Goal: Task Accomplishment & Management: Use online tool/utility

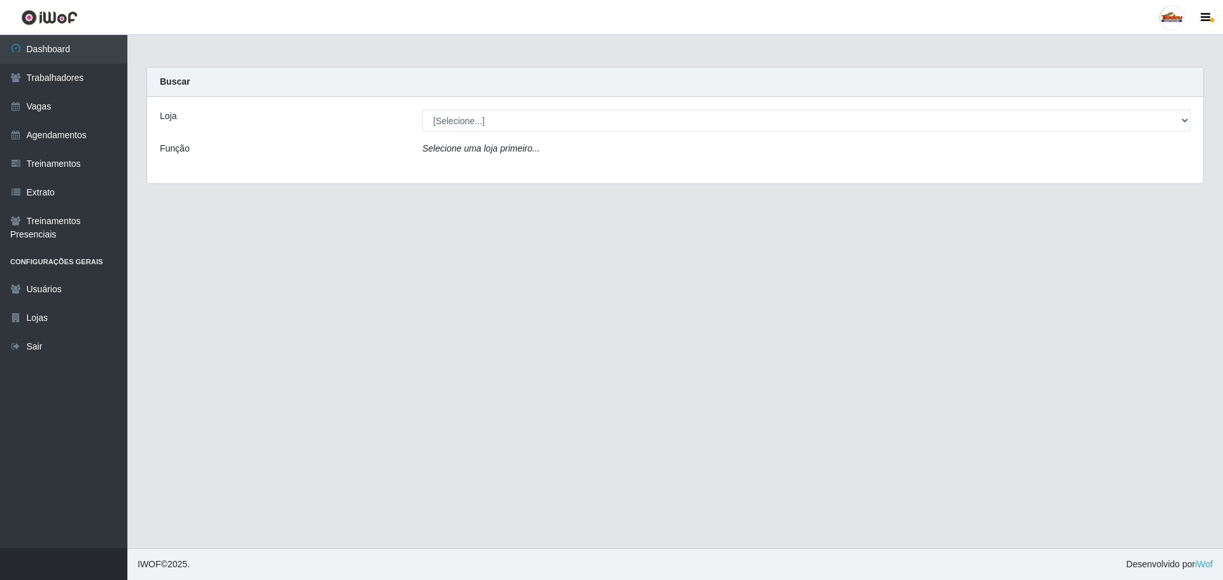
select select "195"
click at [422, 110] on select "[Selecione...] Supermercado Tadeu - [GEOGRAPHIC_DATA]" at bounding box center [806, 121] width 768 height 22
click at [61, 106] on link "Vagas" at bounding box center [63, 106] width 127 height 29
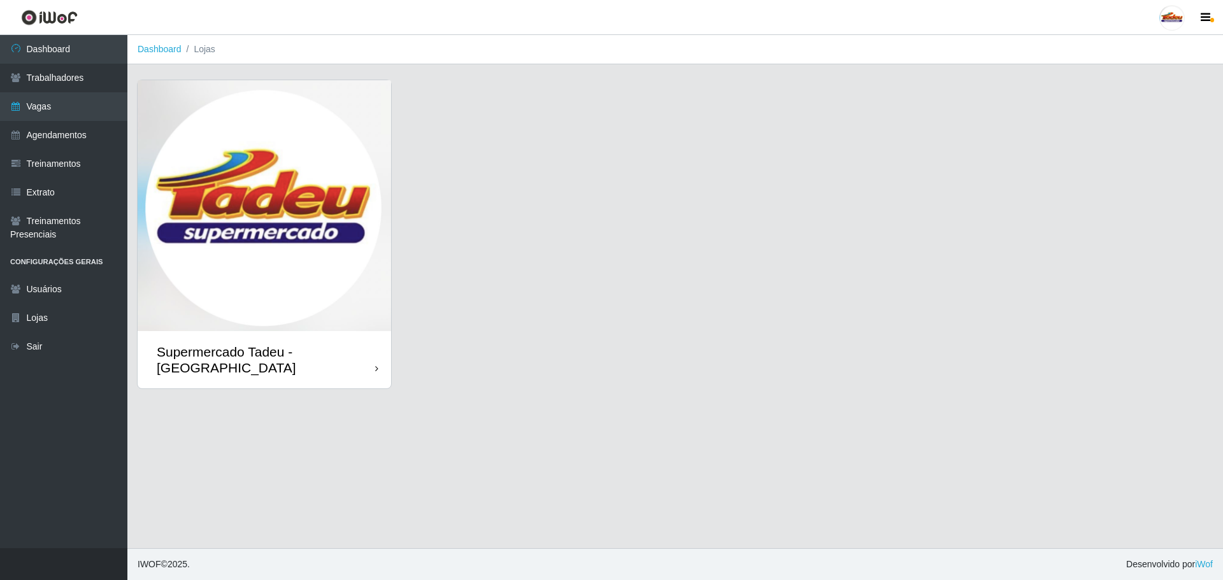
click at [316, 208] on img at bounding box center [265, 205] width 254 height 251
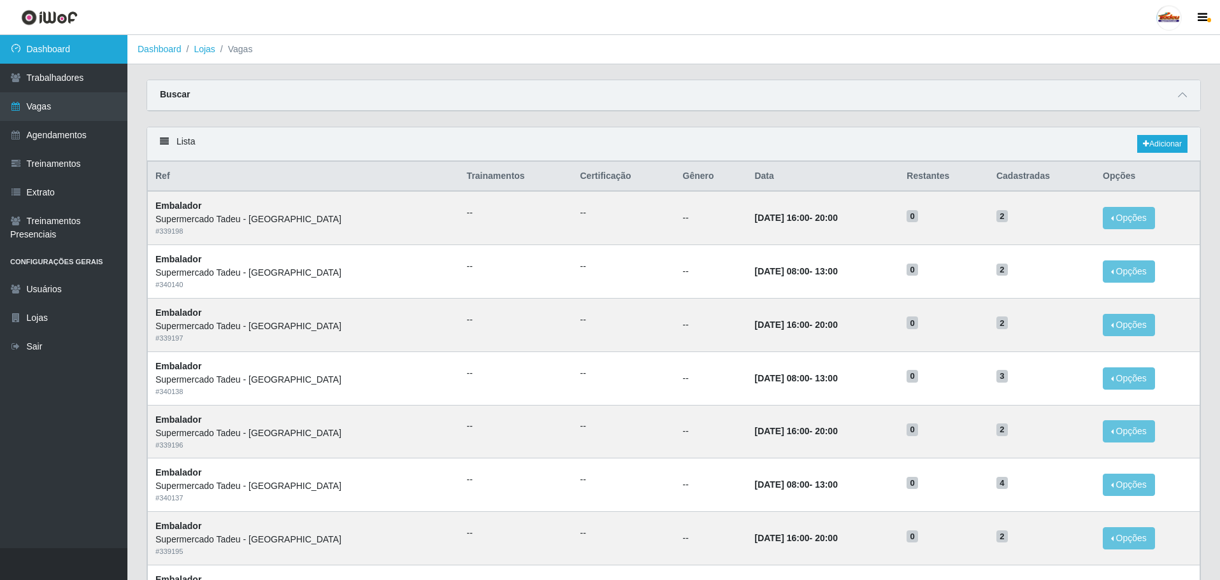
click at [83, 48] on link "Dashboard" at bounding box center [63, 49] width 127 height 29
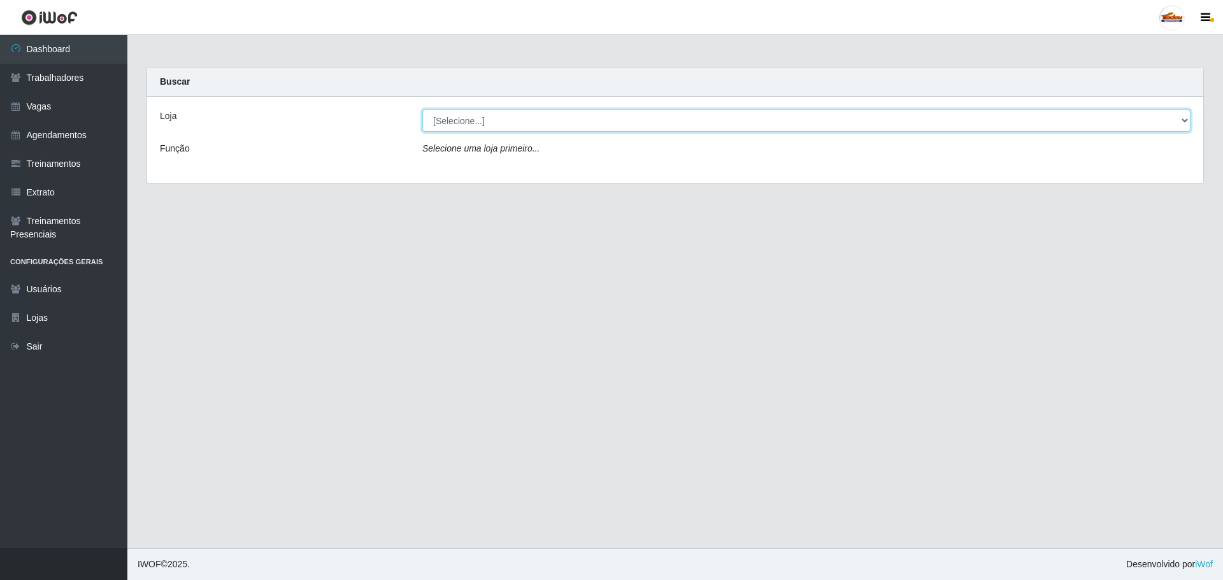
click at [458, 116] on select "[Selecione...] Supermercado Tadeu - [GEOGRAPHIC_DATA]" at bounding box center [806, 121] width 768 height 22
select select "195"
click at [422, 110] on select "[Selecione...] Supermercado Tadeu - [GEOGRAPHIC_DATA]" at bounding box center [806, 121] width 768 height 22
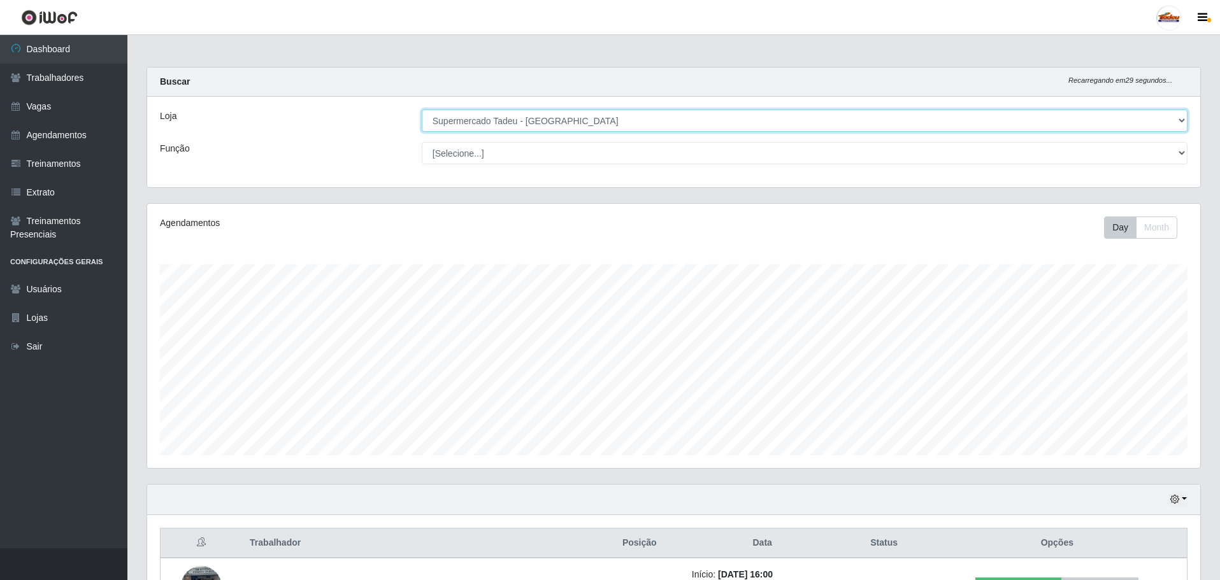
scroll to position [264, 1053]
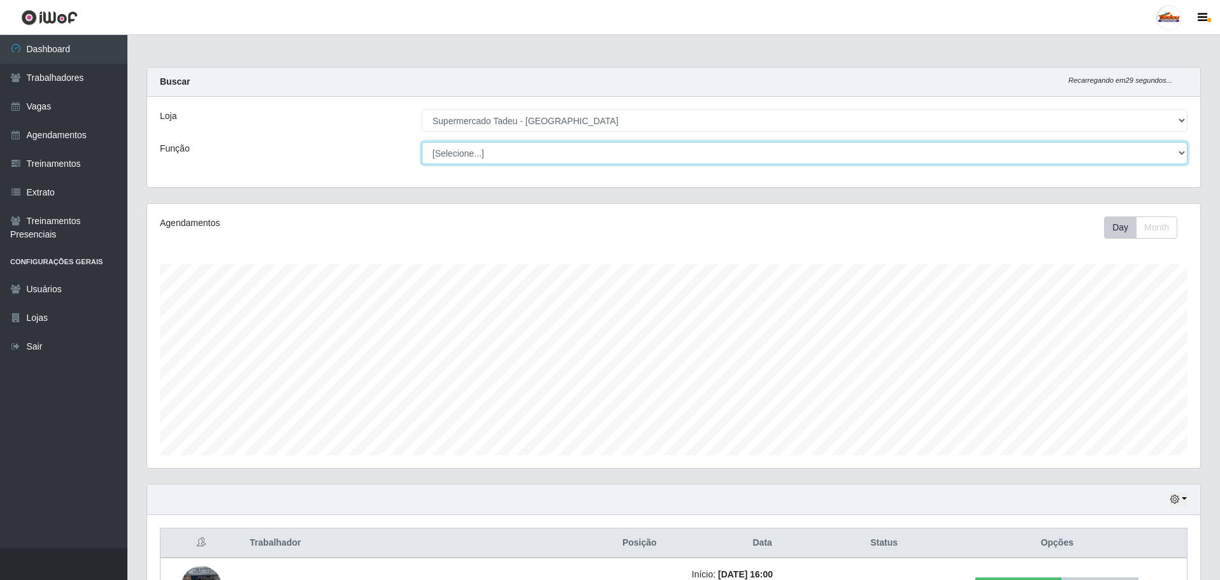
click at [504, 148] on select "[Selecione...] ASG ASG + ASG ++ Auxiliar de Estacionamento Auxiliar de Estacion…" at bounding box center [805, 153] width 766 height 22
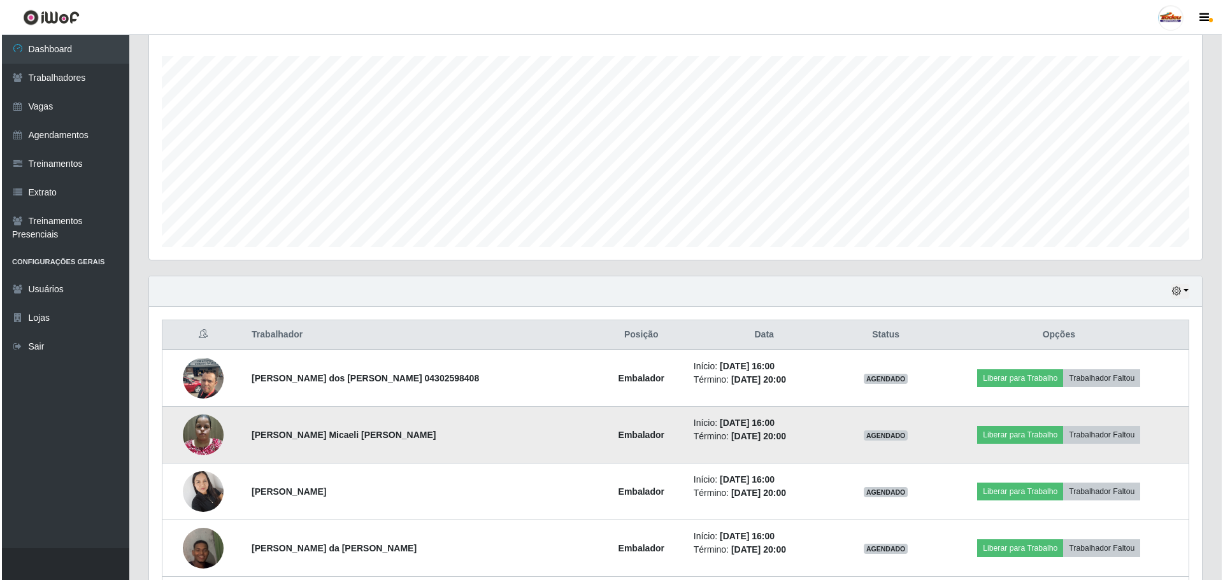
scroll to position [322, 0]
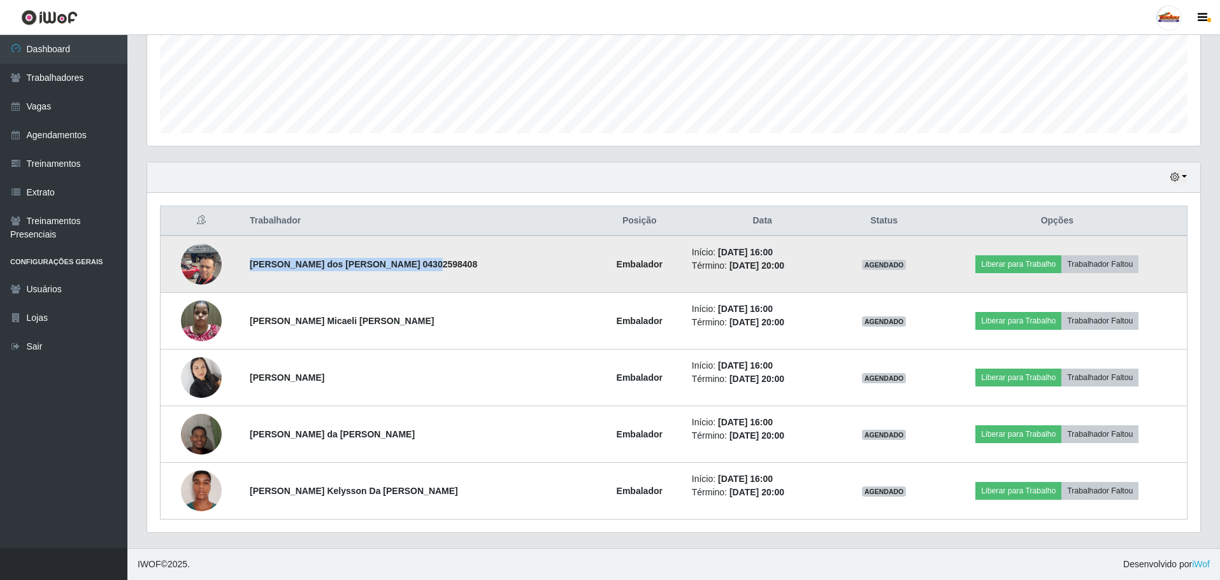
drag, startPoint x: 335, startPoint y: 267, endPoint x: 459, endPoint y: 272, distance: 124.3
click at [459, 272] on td "[PERSON_NAME] dos [PERSON_NAME] 04302598408" at bounding box center [418, 264] width 353 height 57
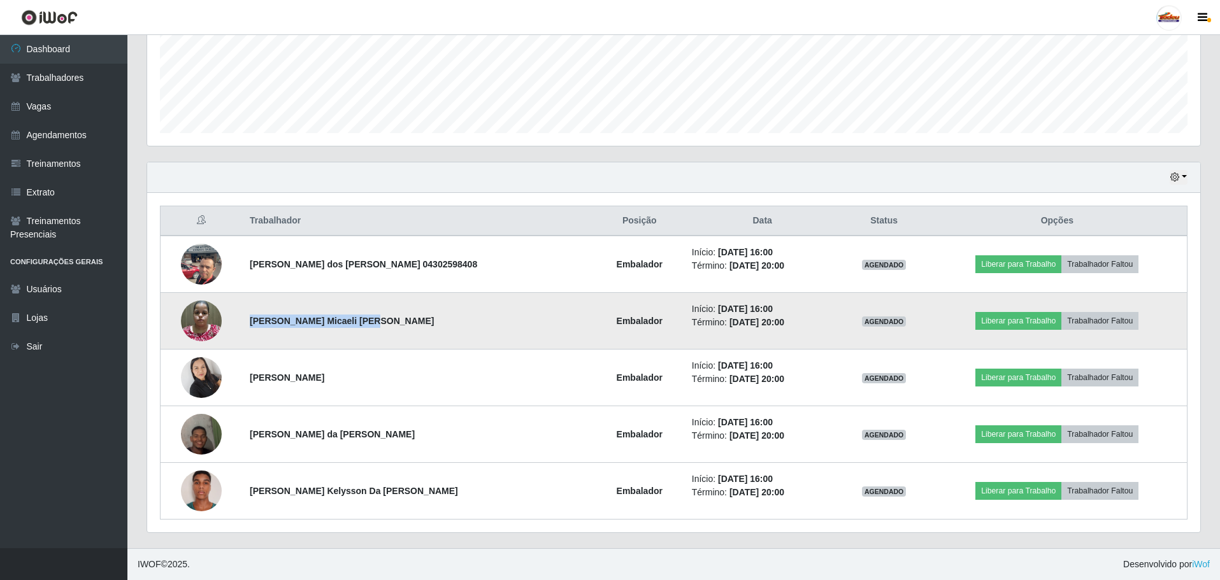
drag, startPoint x: 255, startPoint y: 322, endPoint x: 407, endPoint y: 332, distance: 152.6
click at [407, 332] on td "[PERSON_NAME] Micaeli [PERSON_NAME]" at bounding box center [418, 321] width 353 height 57
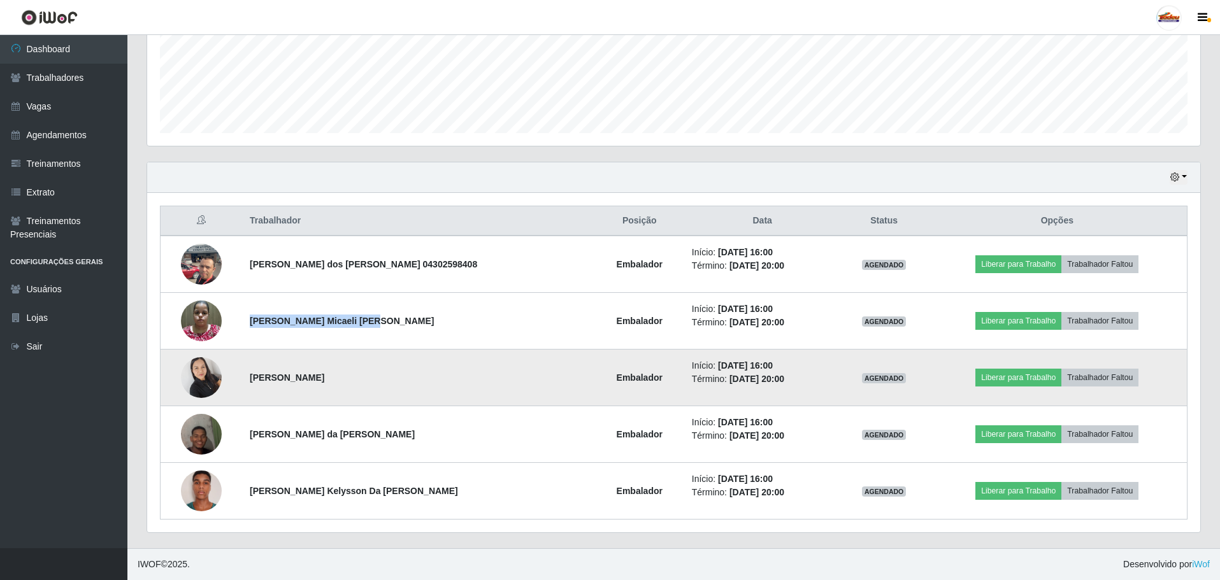
drag, startPoint x: 256, startPoint y: 378, endPoint x: 378, endPoint y: 385, distance: 122.5
click at [378, 385] on td "[PERSON_NAME]" at bounding box center [418, 378] width 353 height 57
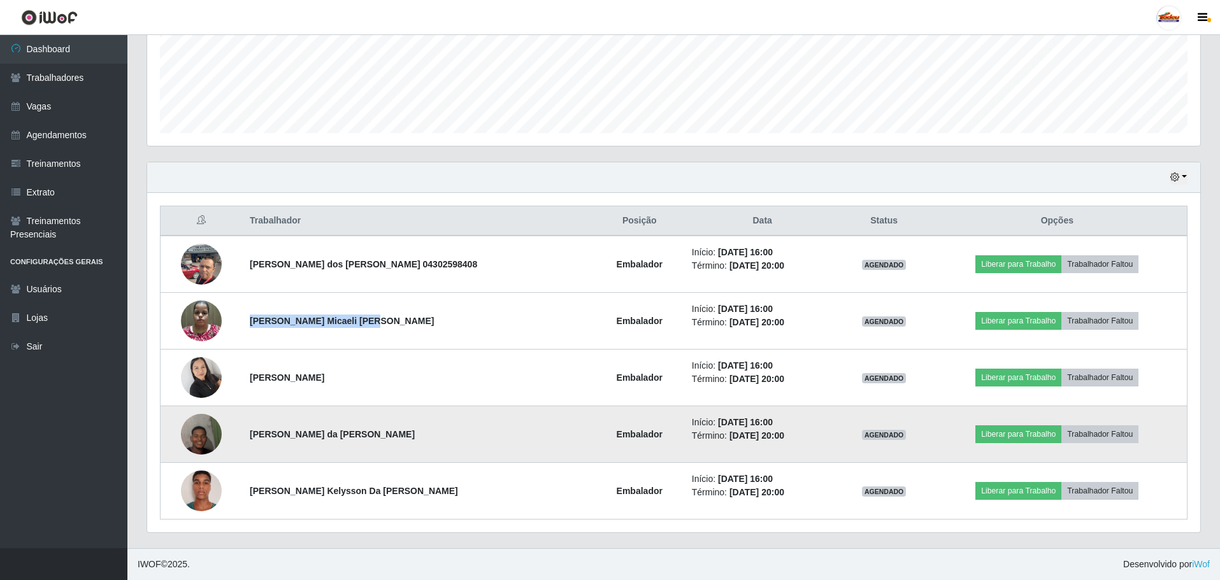
drag, startPoint x: 256, startPoint y: 436, endPoint x: 498, endPoint y: 454, distance: 242.8
click at [500, 454] on td "[PERSON_NAME] da [PERSON_NAME]" at bounding box center [418, 434] width 353 height 57
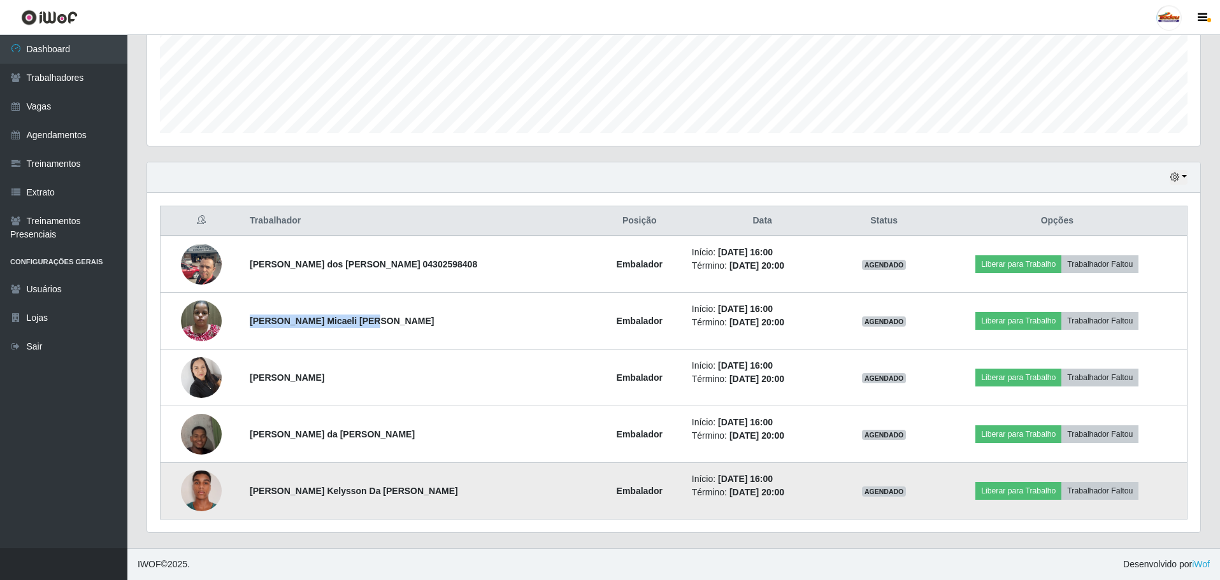
click at [255, 491] on strong "[PERSON_NAME] Kelysson Da [PERSON_NAME]" at bounding box center [354, 491] width 208 height 10
drag, startPoint x: 250, startPoint y: 492, endPoint x: 421, endPoint y: 500, distance: 170.9
click at [421, 500] on td "[PERSON_NAME] Kelysson Da [PERSON_NAME]" at bounding box center [418, 491] width 353 height 57
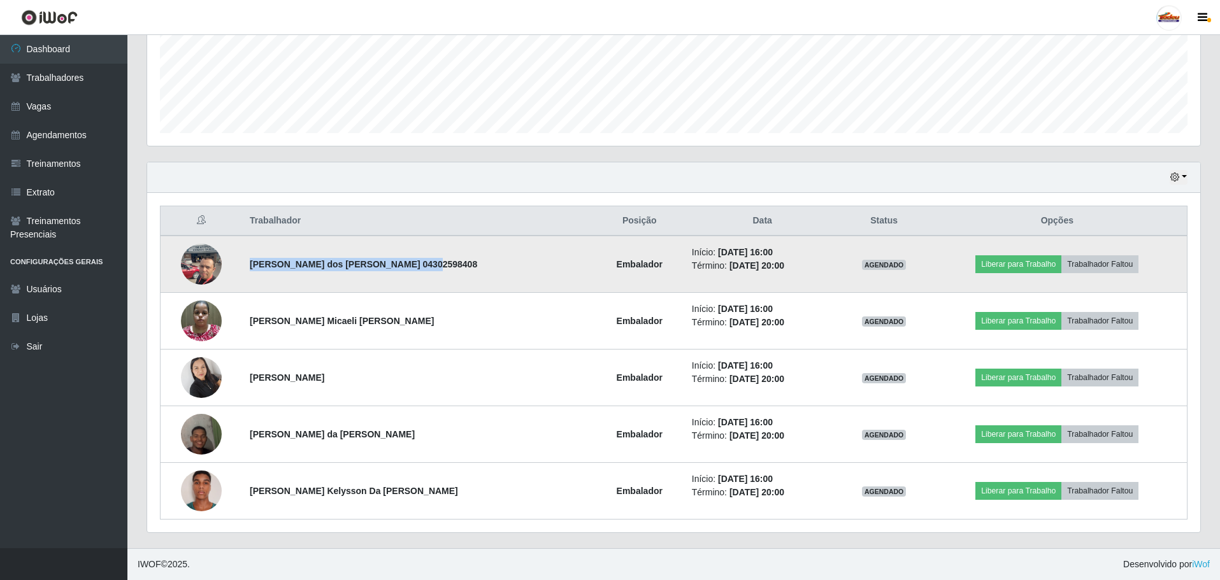
drag, startPoint x: 256, startPoint y: 264, endPoint x: 428, endPoint y: 269, distance: 172.1
click at [428, 269] on td "[PERSON_NAME] dos [PERSON_NAME] 04302598408" at bounding box center [418, 264] width 353 height 57
click at [995, 262] on button "Liberar para Trabalho" at bounding box center [1018, 264] width 86 height 18
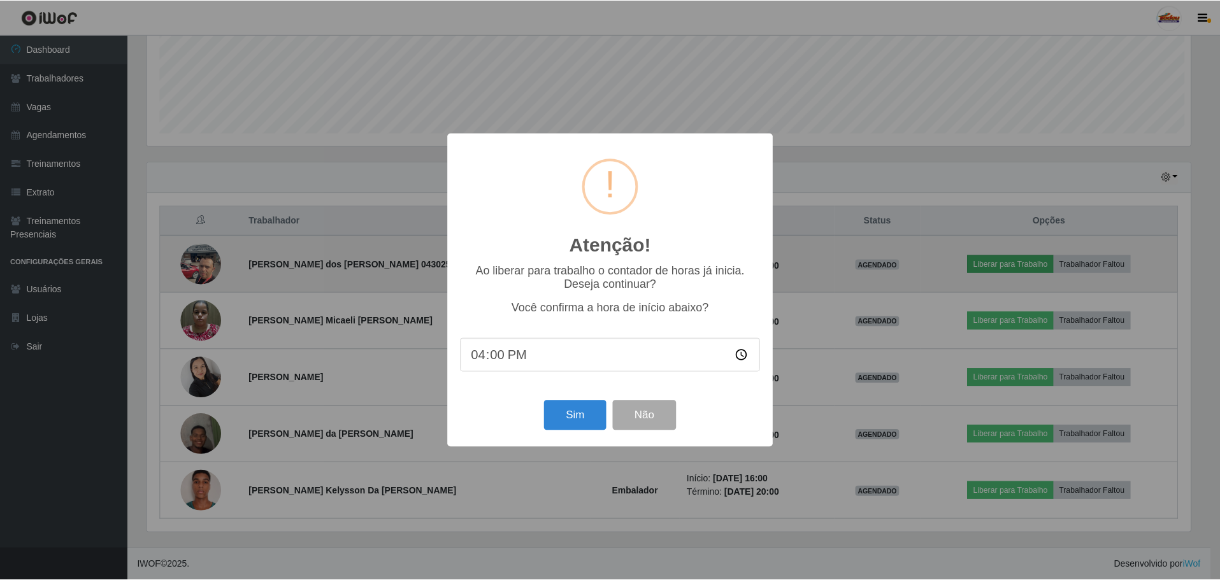
scroll to position [264, 1047]
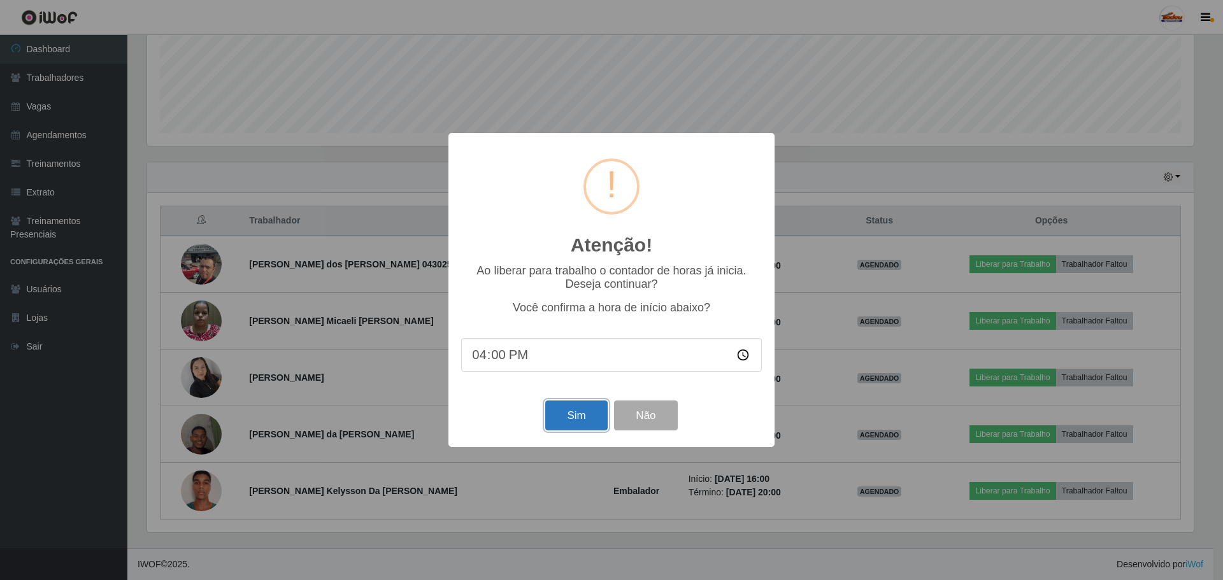
click at [577, 416] on button "Sim" at bounding box center [576, 416] width 62 height 30
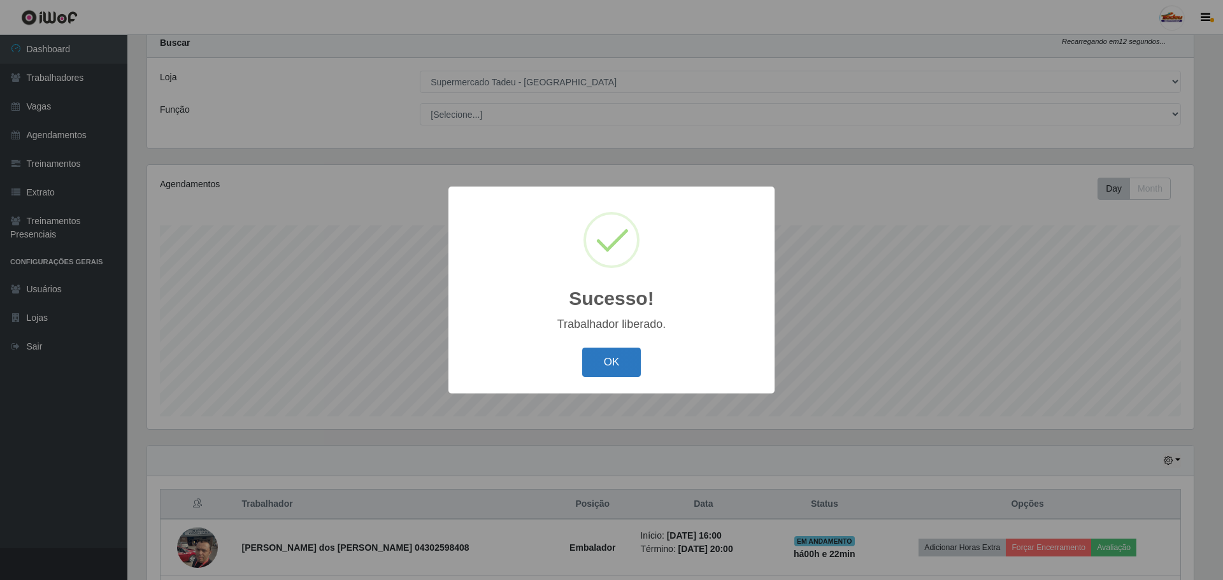
click at [614, 354] on button "OK" at bounding box center [611, 363] width 59 height 30
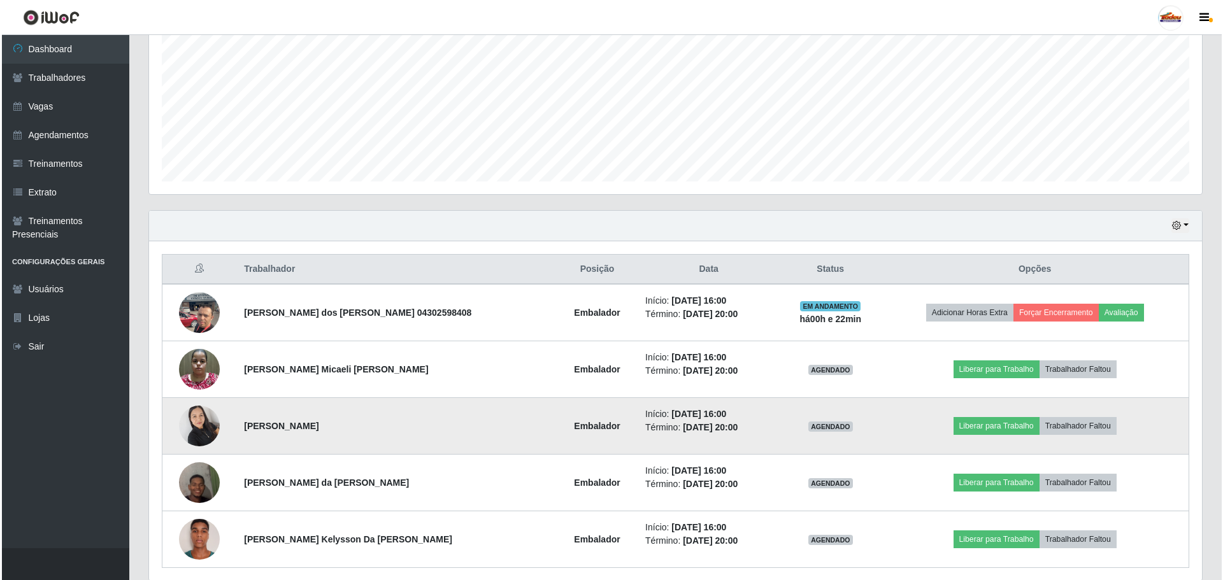
scroll to position [322, 0]
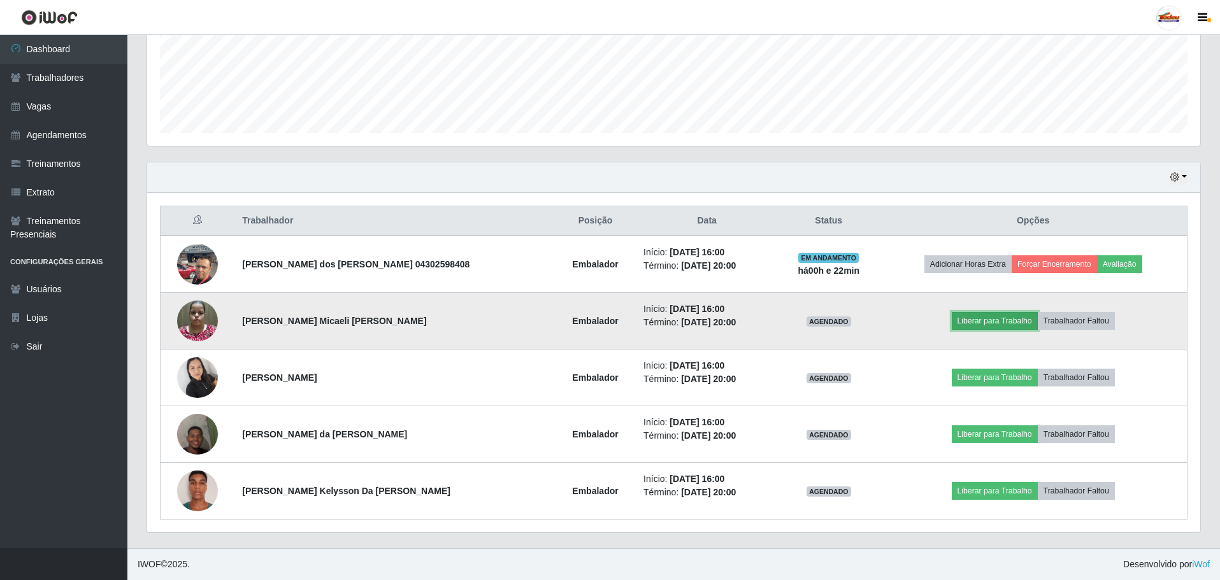
click at [994, 327] on button "Liberar para Trabalho" at bounding box center [995, 321] width 86 height 18
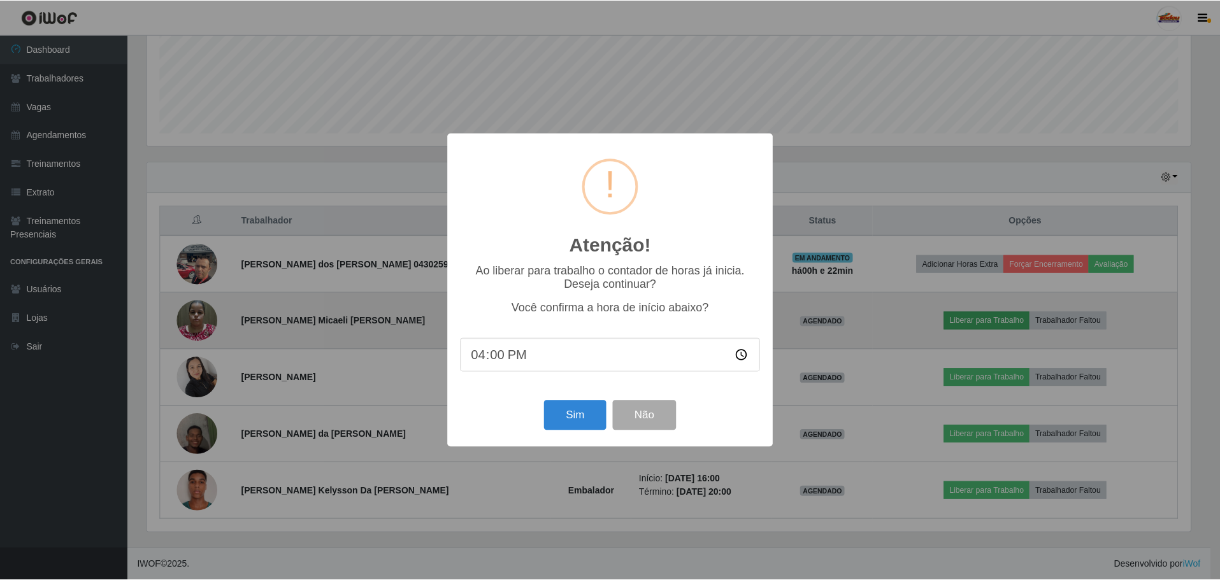
scroll to position [264, 1047]
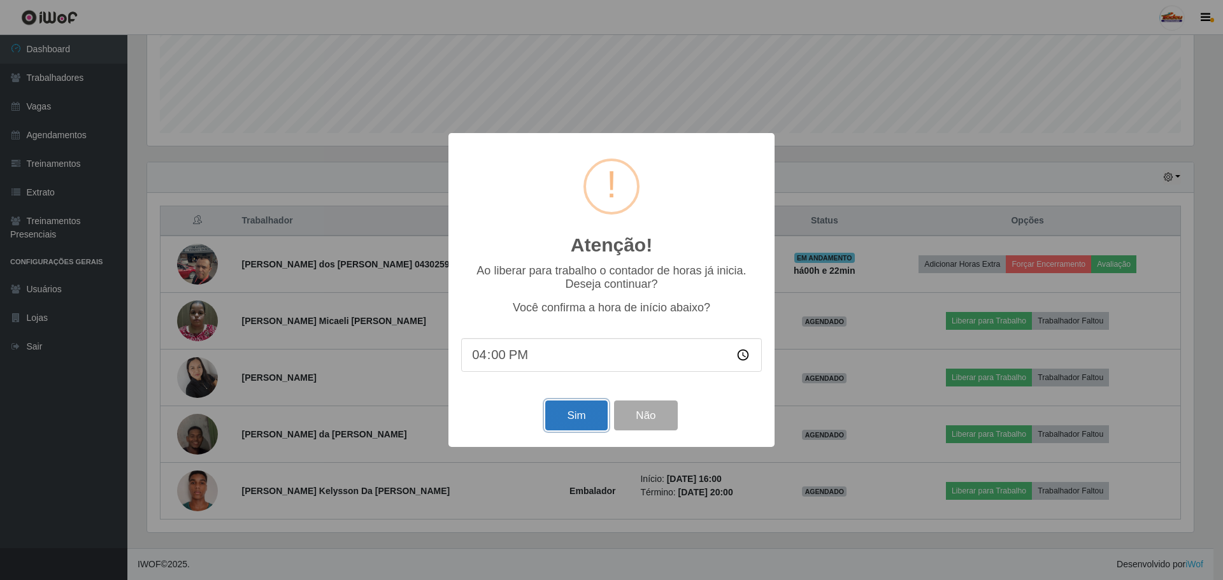
click at [594, 418] on button "Sim" at bounding box center [576, 416] width 62 height 30
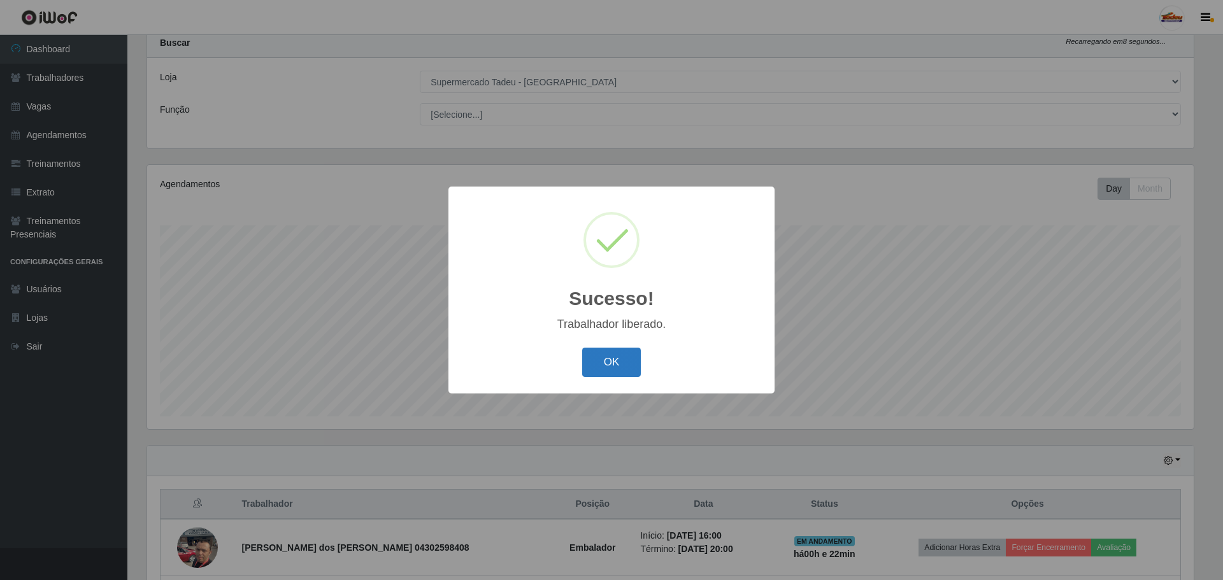
click at [621, 356] on button "OK" at bounding box center [611, 363] width 59 height 30
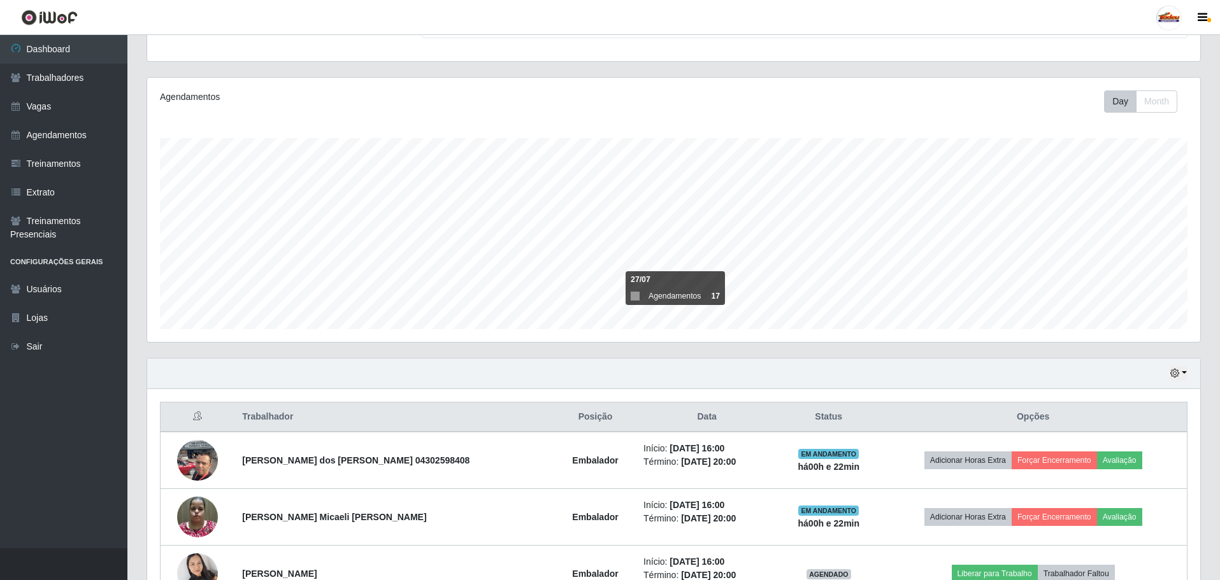
scroll to position [322, 0]
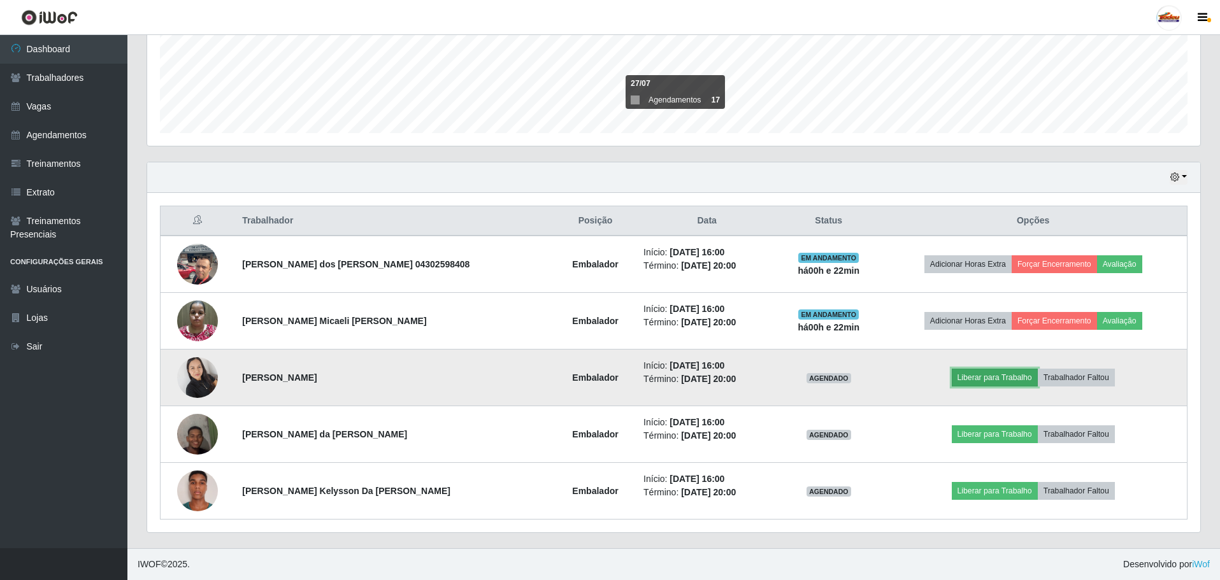
click at [963, 377] on button "Liberar para Trabalho" at bounding box center [995, 378] width 86 height 18
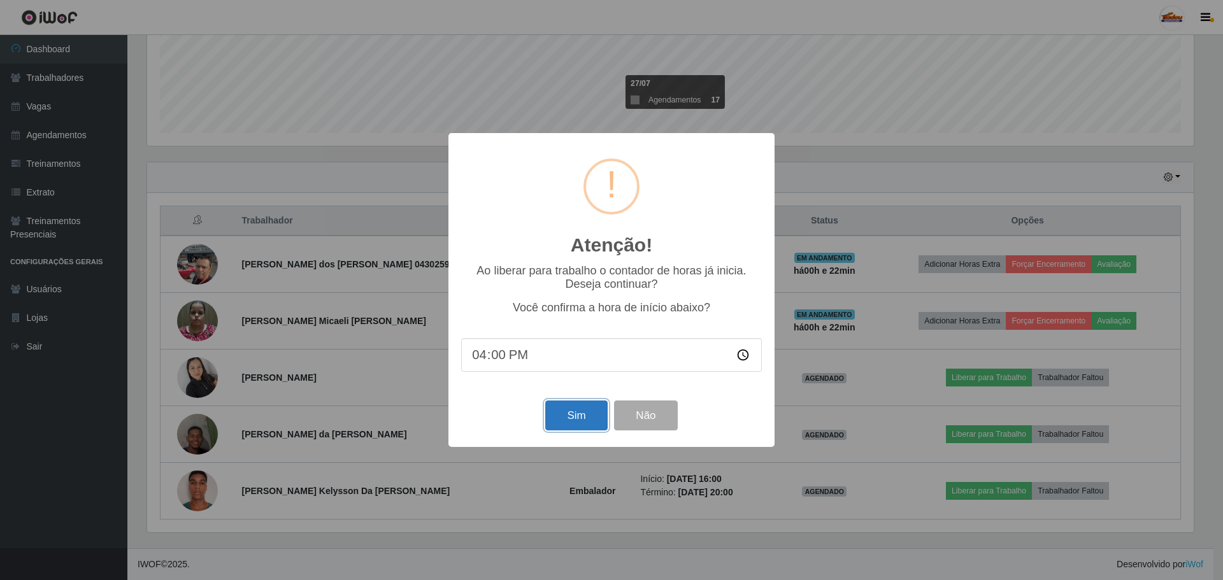
click at [583, 419] on button "Sim" at bounding box center [576, 416] width 62 height 30
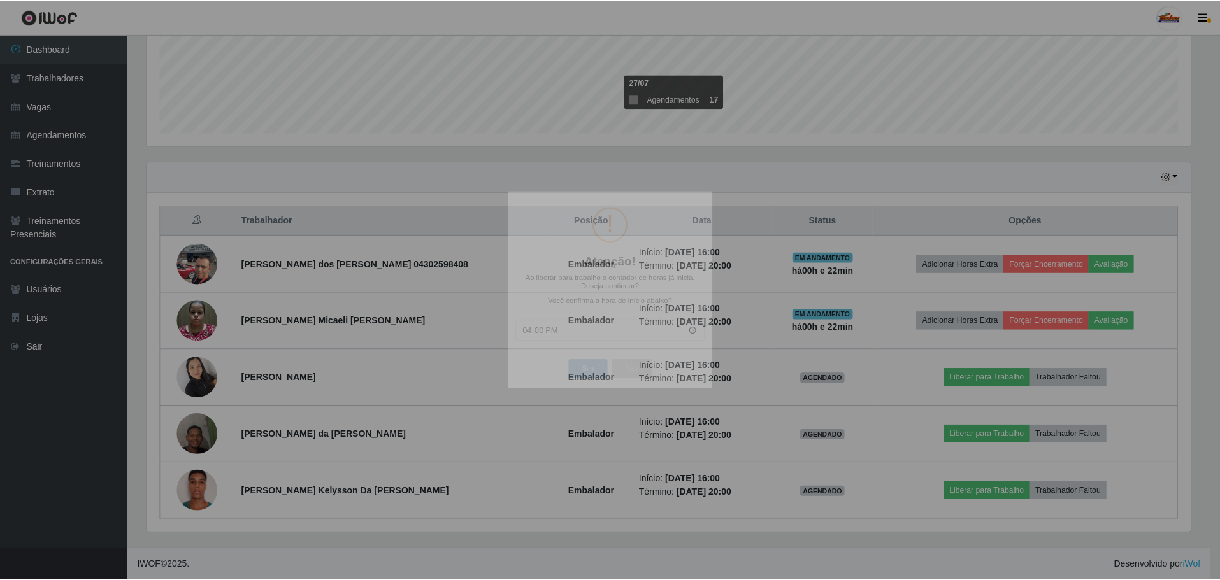
scroll to position [0, 0]
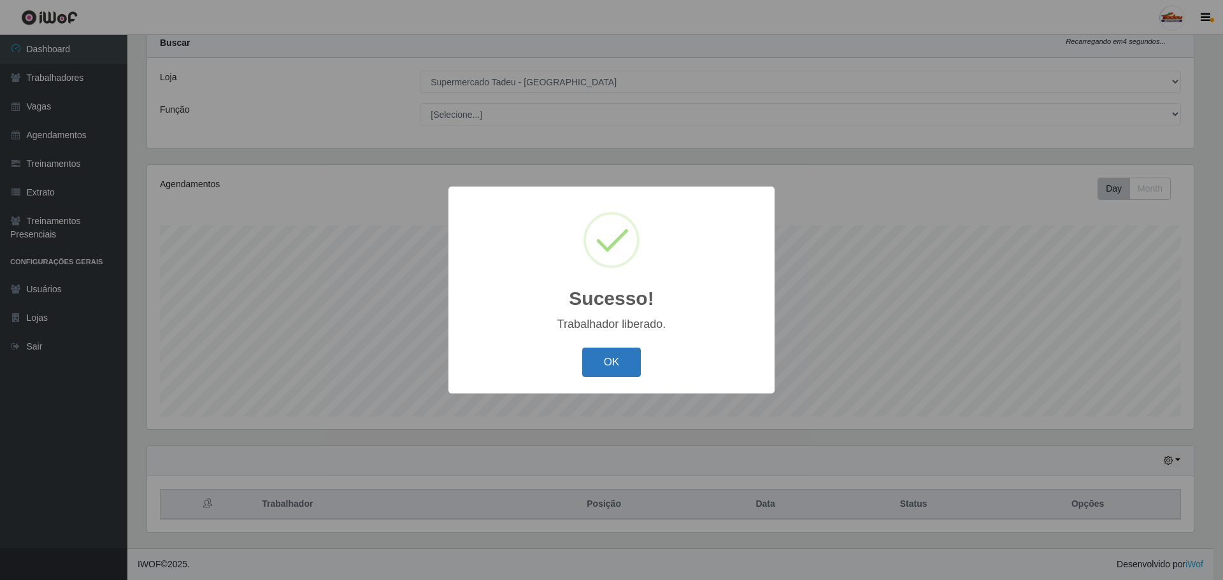
click at [621, 368] on button "OK" at bounding box center [611, 363] width 59 height 30
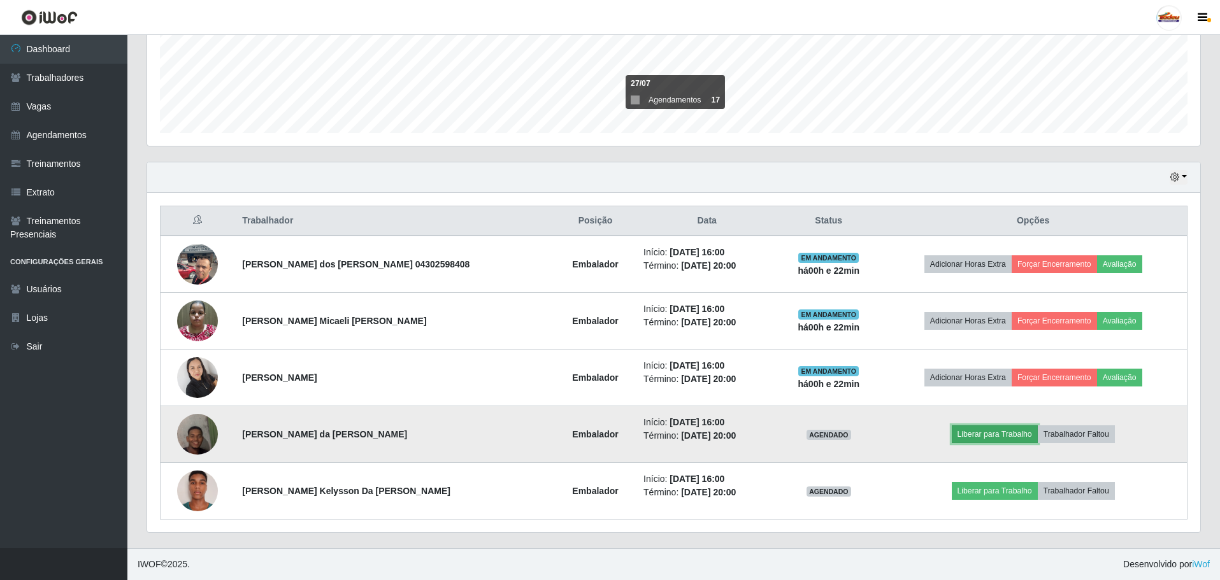
click at [979, 435] on button "Liberar para Trabalho" at bounding box center [995, 435] width 86 height 18
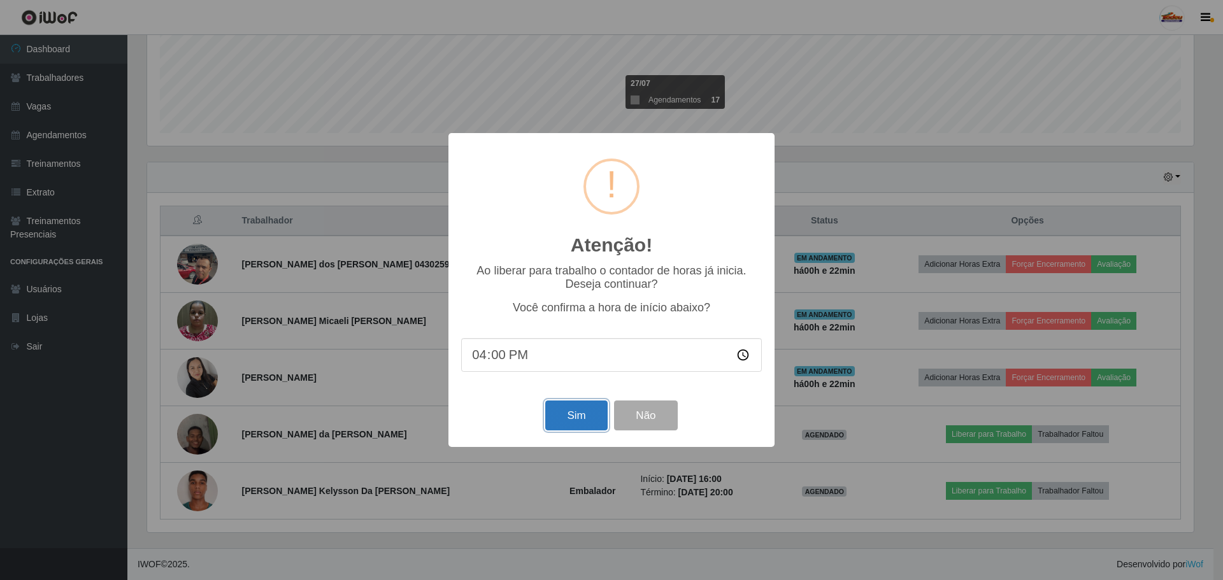
click at [576, 417] on button "Sim" at bounding box center [576, 416] width 62 height 30
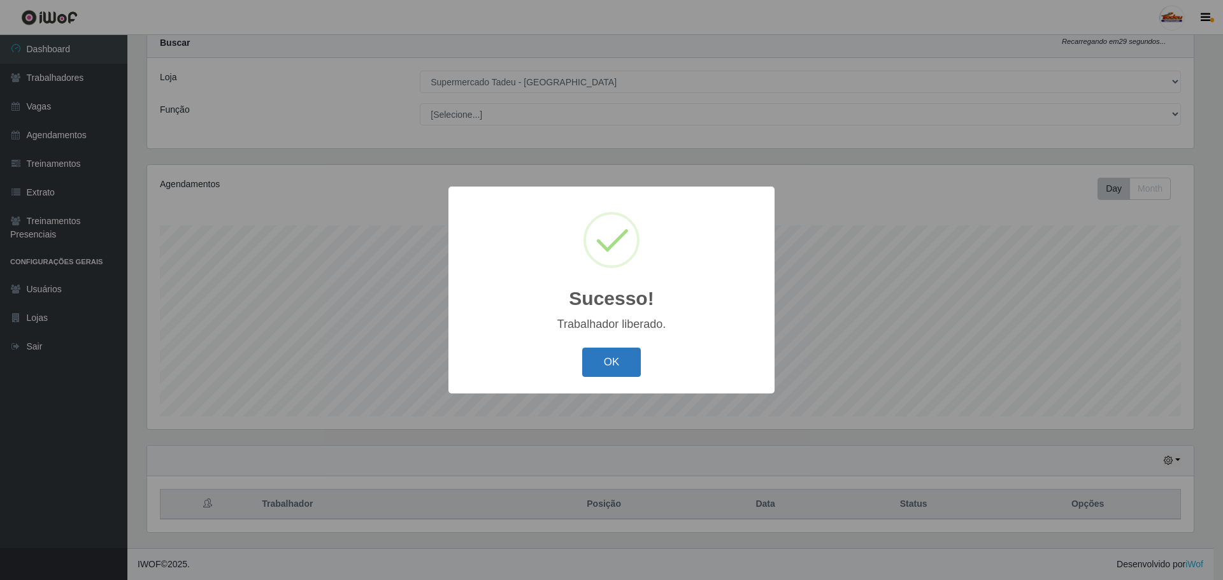
click at [628, 366] on button "OK" at bounding box center [611, 363] width 59 height 30
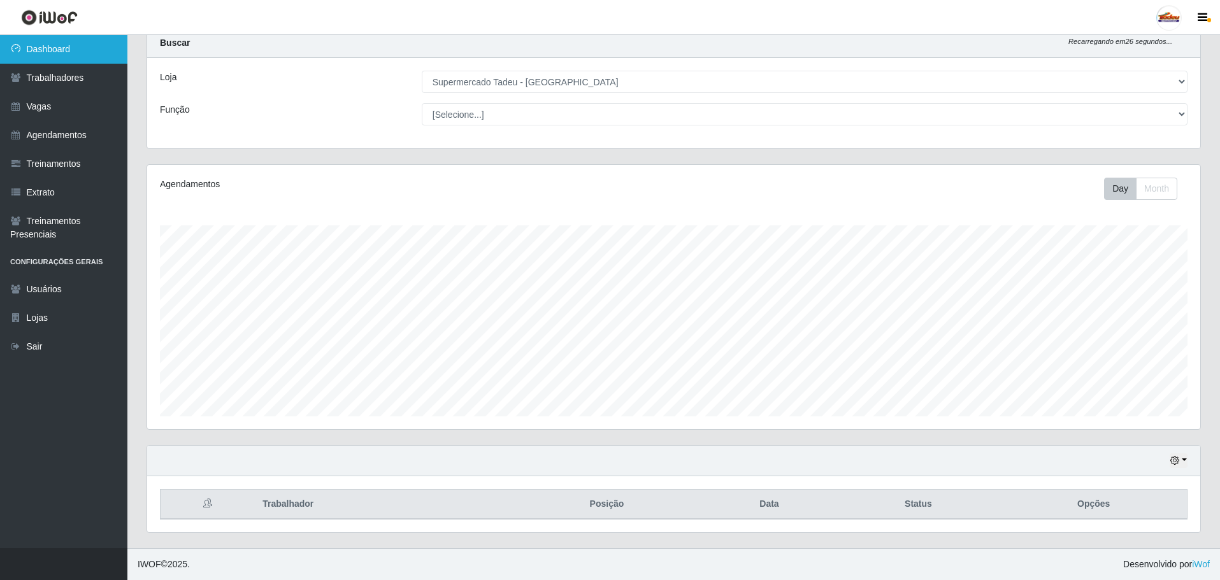
click at [83, 52] on link "Dashboard" at bounding box center [63, 49] width 127 height 29
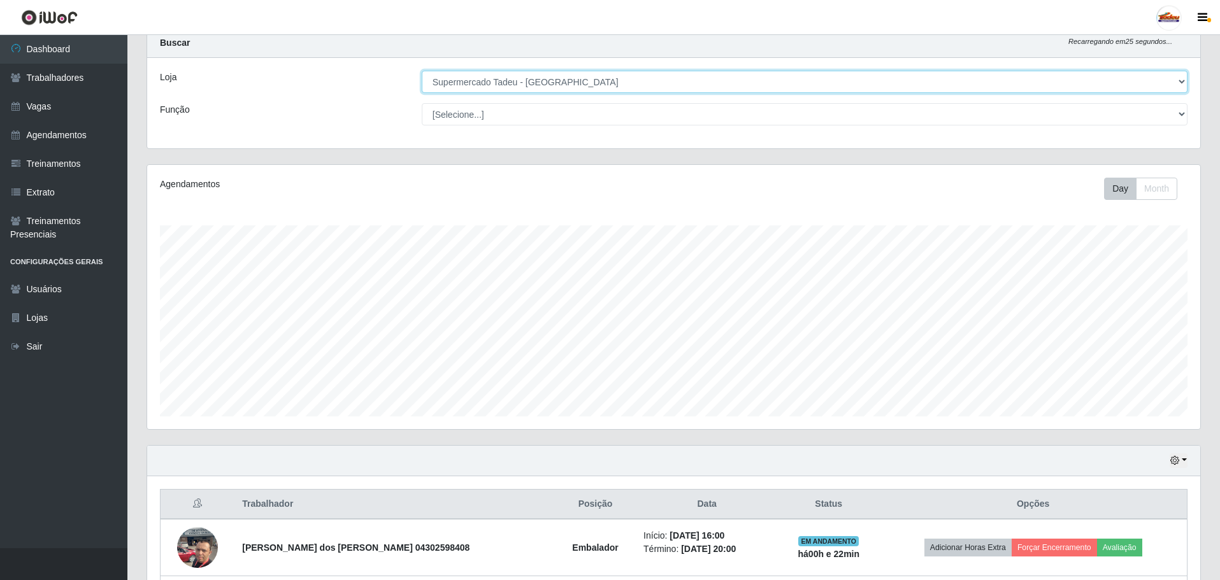
click at [451, 82] on select "[Selecione...] Supermercado Tadeu - [GEOGRAPHIC_DATA]" at bounding box center [805, 82] width 766 height 22
drag, startPoint x: 451, startPoint y: 82, endPoint x: 477, endPoint y: 80, distance: 26.2
click at [451, 82] on select "[Selecione...] Supermercado Tadeu - [GEOGRAPHIC_DATA]" at bounding box center [805, 82] width 766 height 22
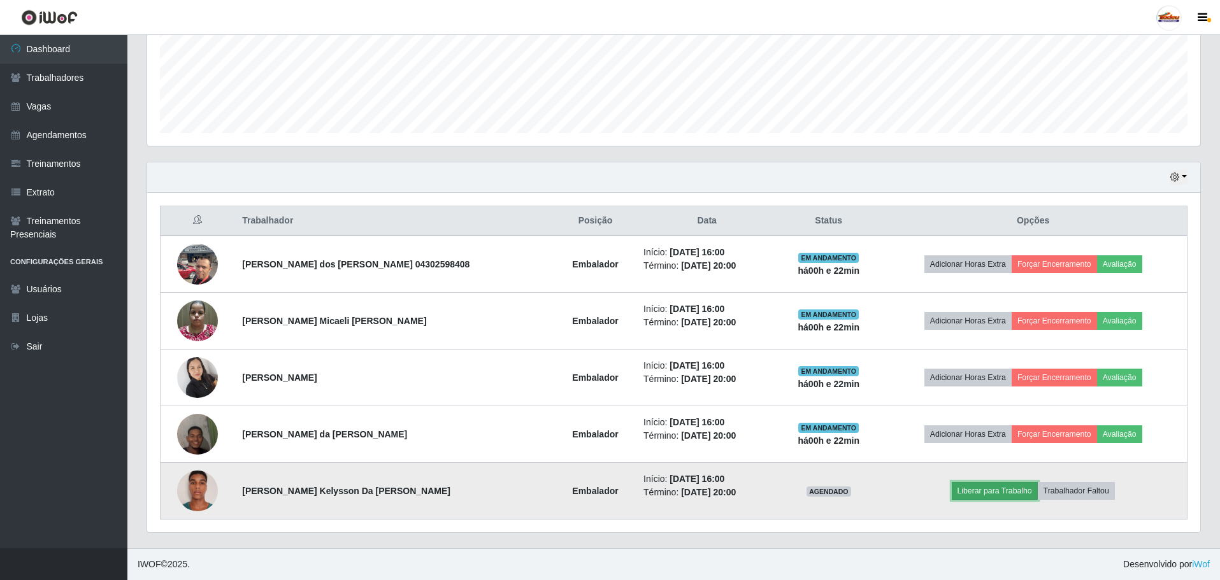
click at [989, 494] on button "Liberar para Trabalho" at bounding box center [995, 491] width 86 height 18
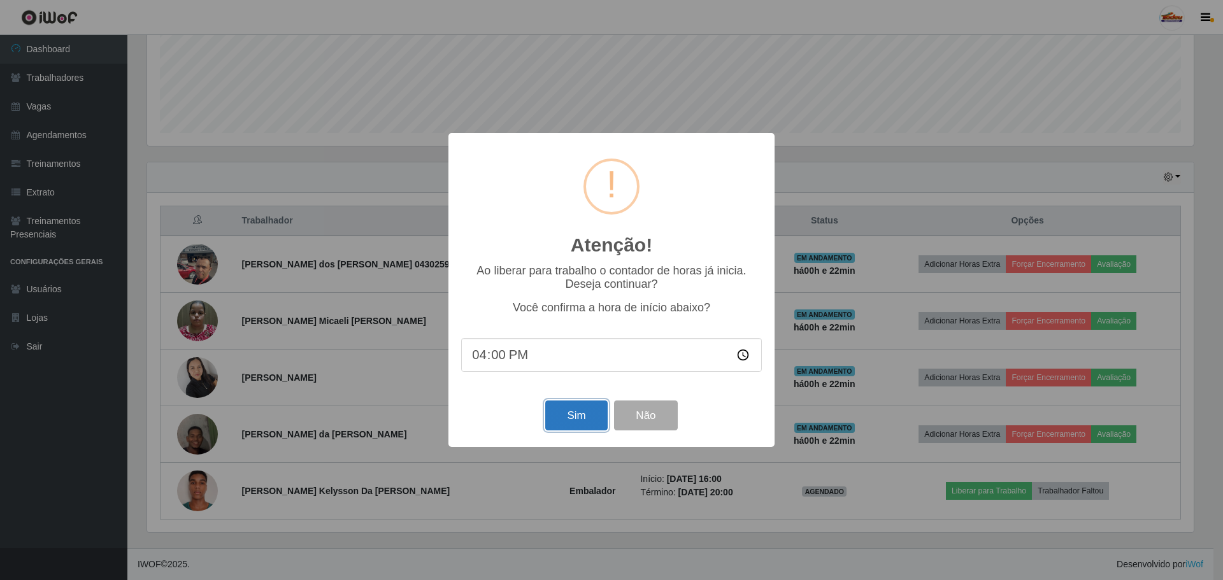
click at [564, 412] on button "Sim" at bounding box center [576, 416] width 62 height 30
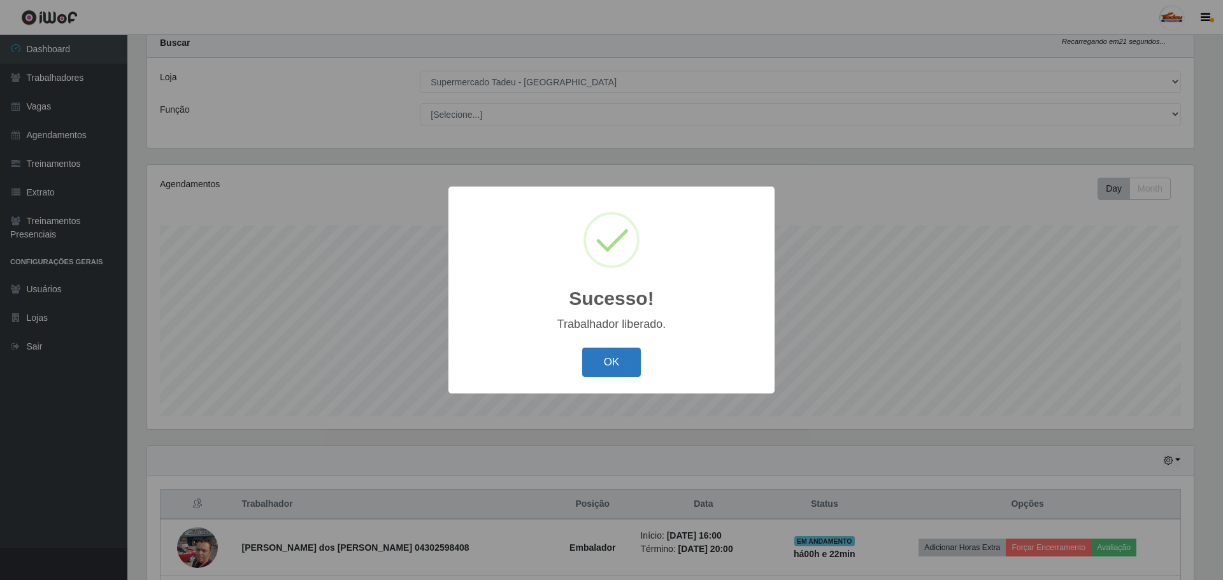
click at [601, 375] on button "OK" at bounding box center [611, 363] width 59 height 30
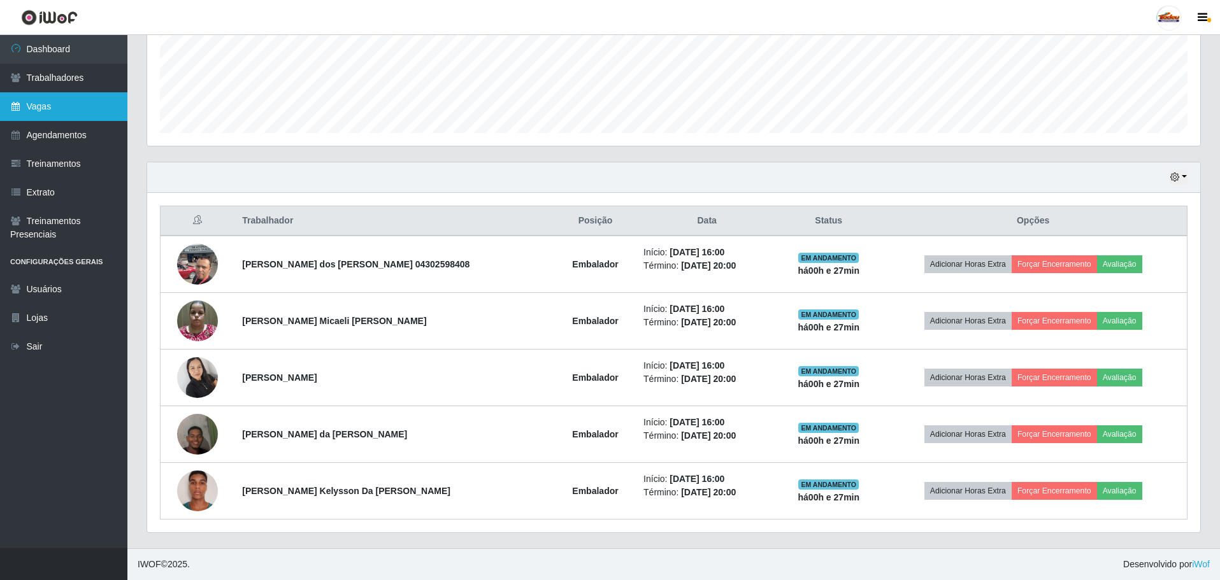
click at [59, 111] on link "Vagas" at bounding box center [63, 106] width 127 height 29
